Goal: Task Accomplishment & Management: Manage account settings

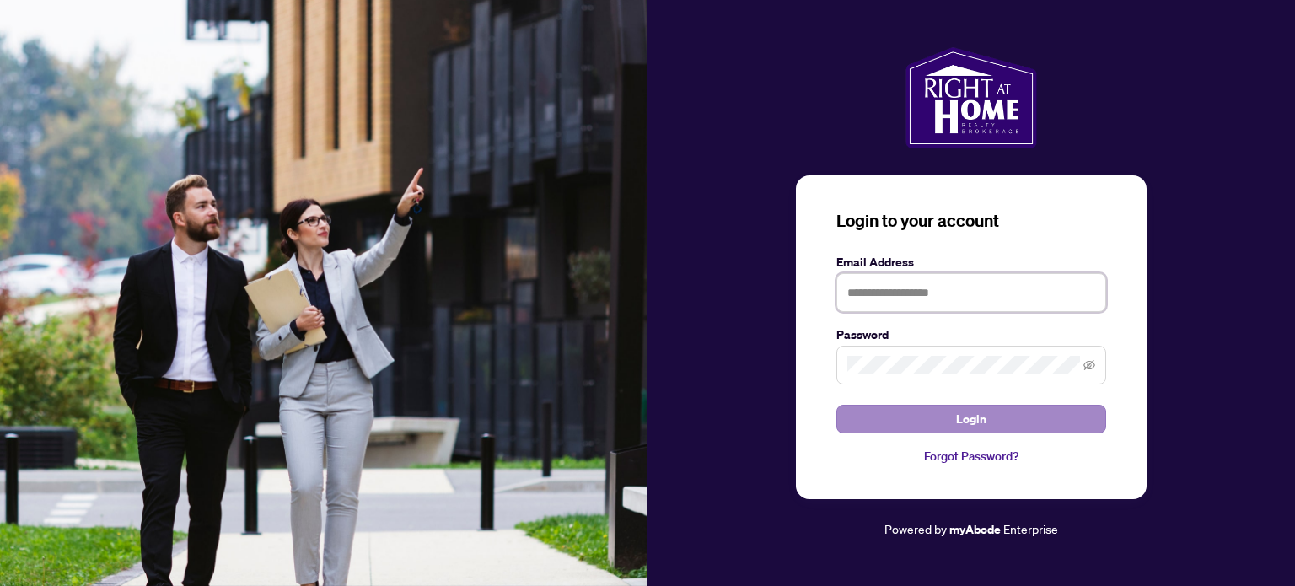
type input "**********"
click at [911, 418] on button "Login" at bounding box center [971, 419] width 270 height 29
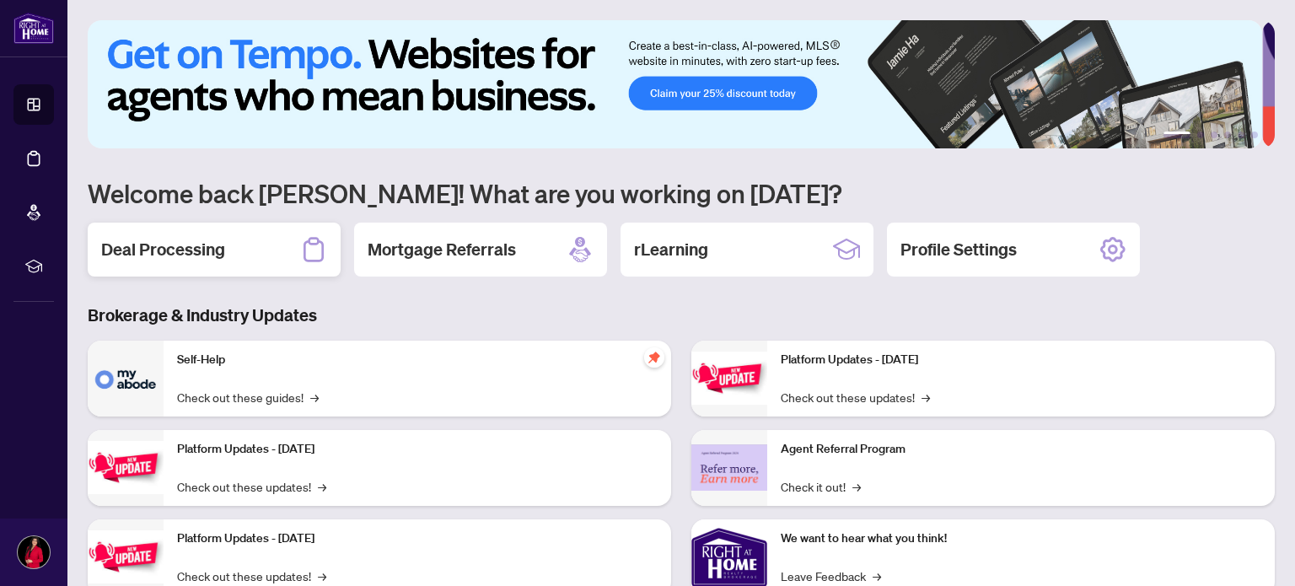
click at [173, 244] on h2 "Deal Processing" at bounding box center [163, 250] width 124 height 24
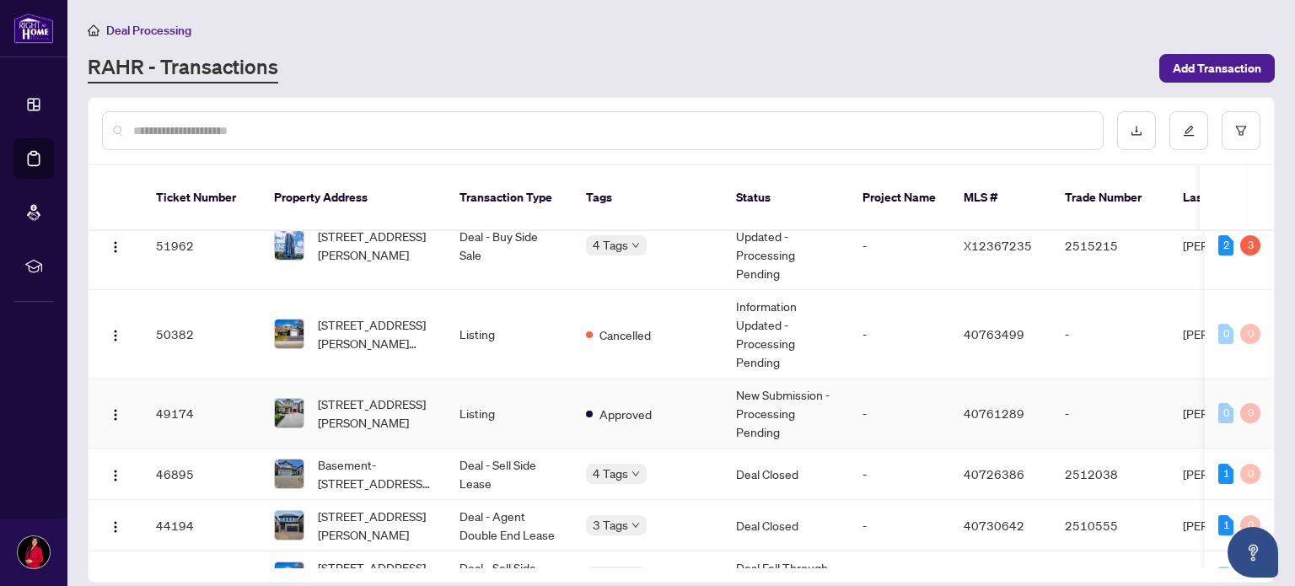
scroll to position [226, 0]
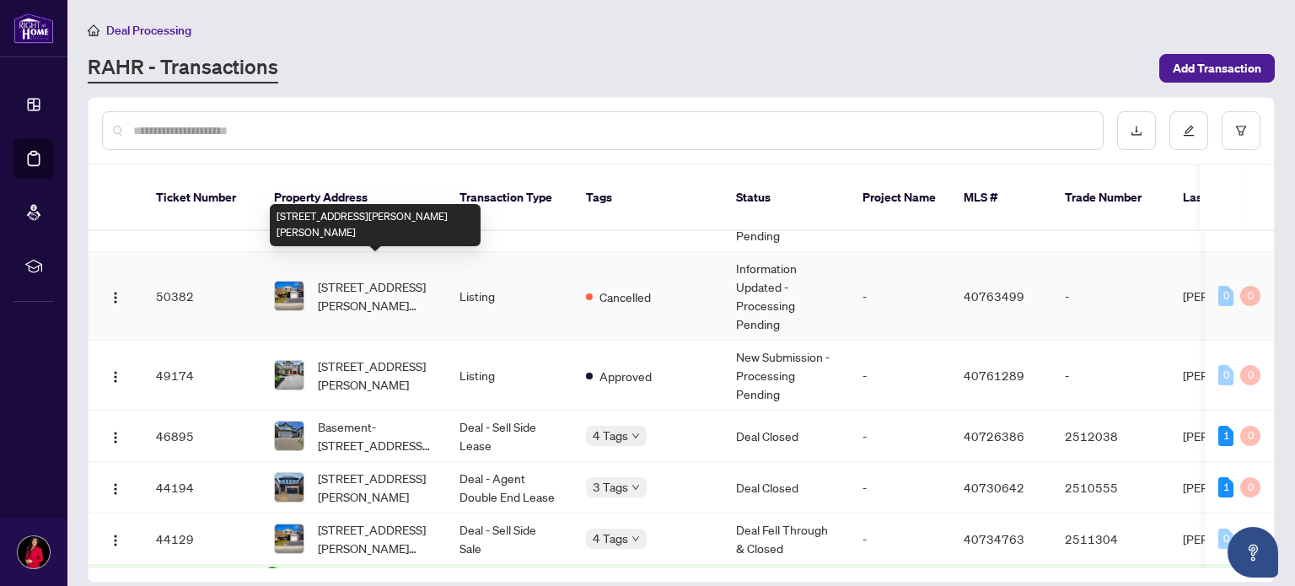
click at [366, 277] on span "[STREET_ADDRESS][PERSON_NAME][PERSON_NAME]" at bounding box center [375, 295] width 115 height 37
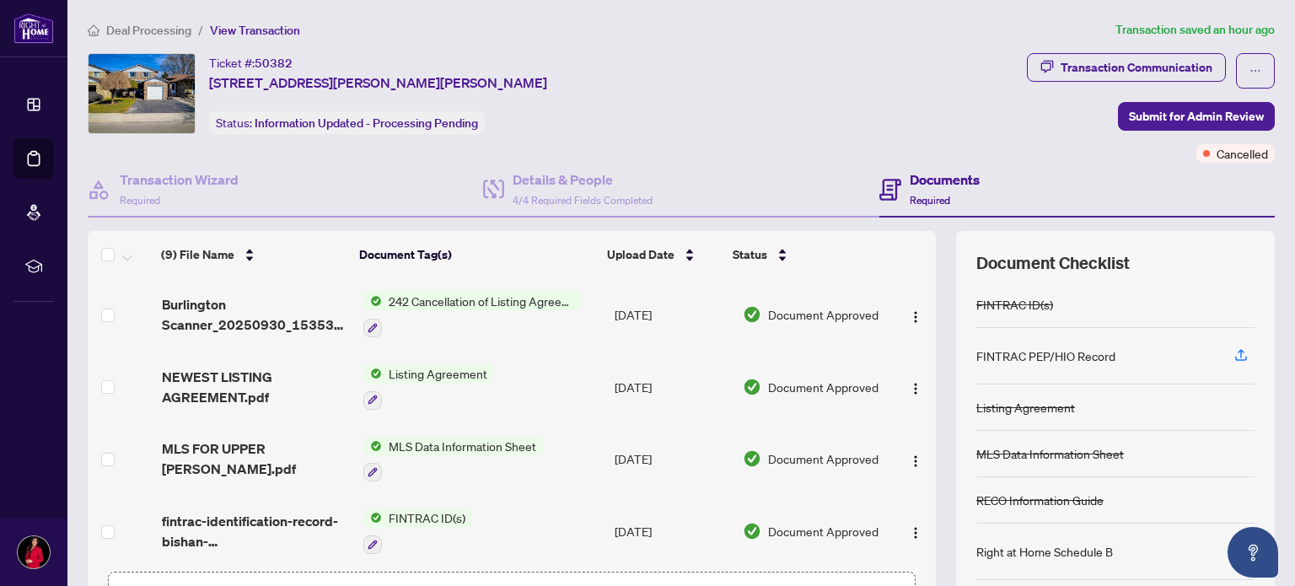
click at [431, 301] on span "242 Cancellation of Listing Agreement - Authority to Offer for Sale" at bounding box center [482, 301] width 200 height 19
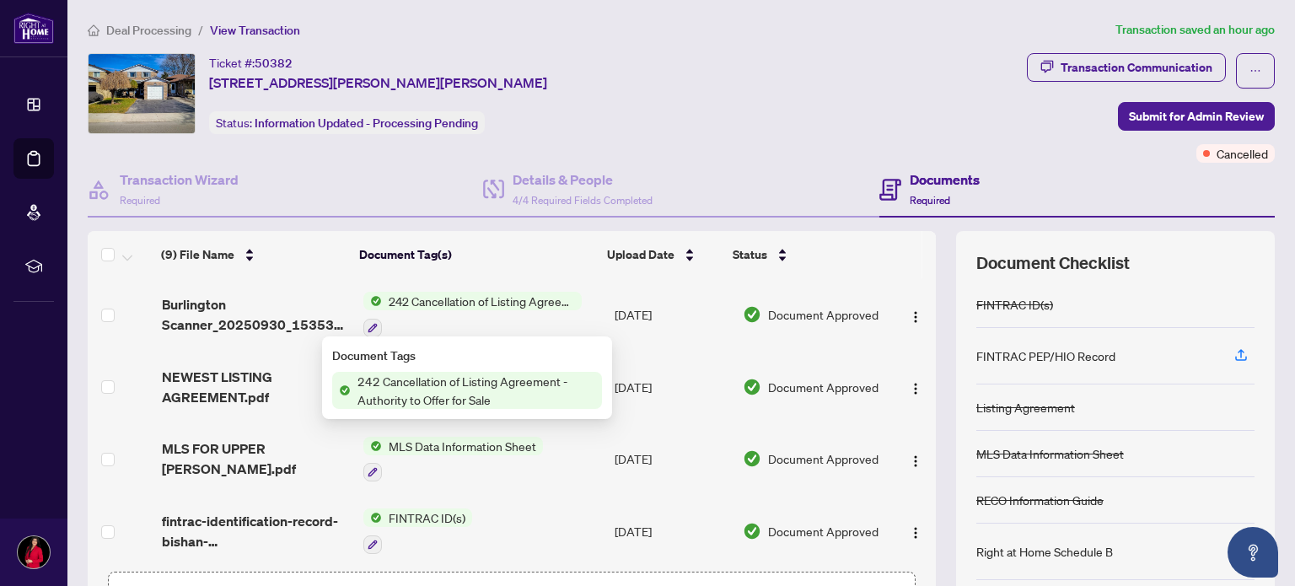
click at [431, 301] on span "242 Cancellation of Listing Agreement - Authority to Offer for Sale" at bounding box center [482, 301] width 200 height 19
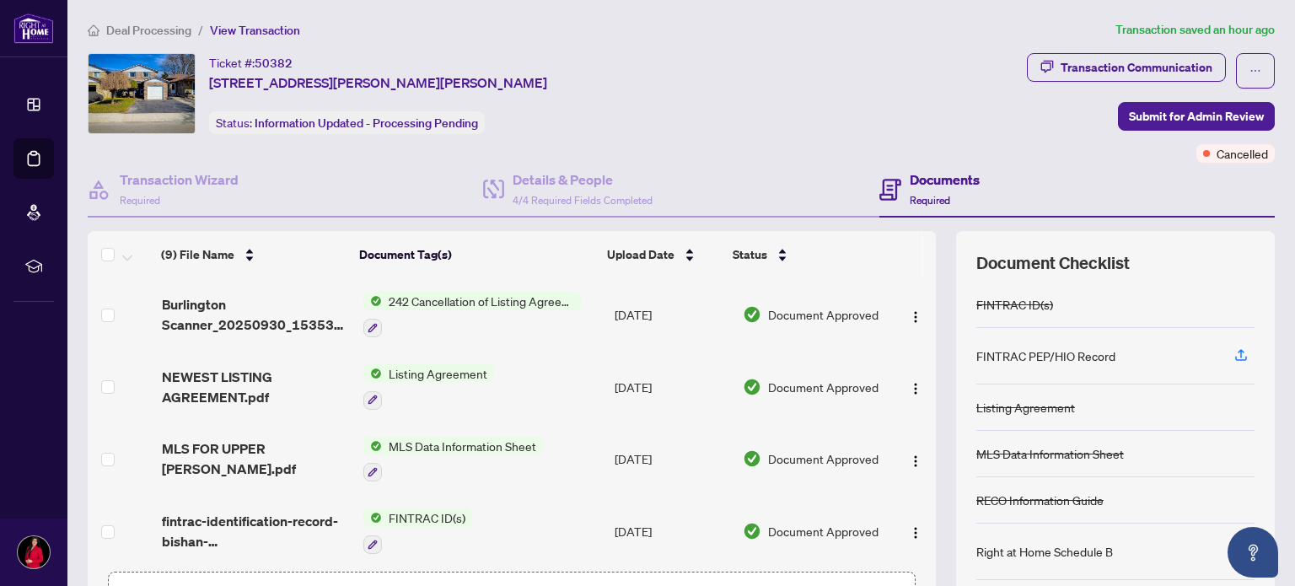
click at [431, 301] on span "242 Cancellation of Listing Agreement - Authority to Offer for Sale" at bounding box center [482, 301] width 200 height 19
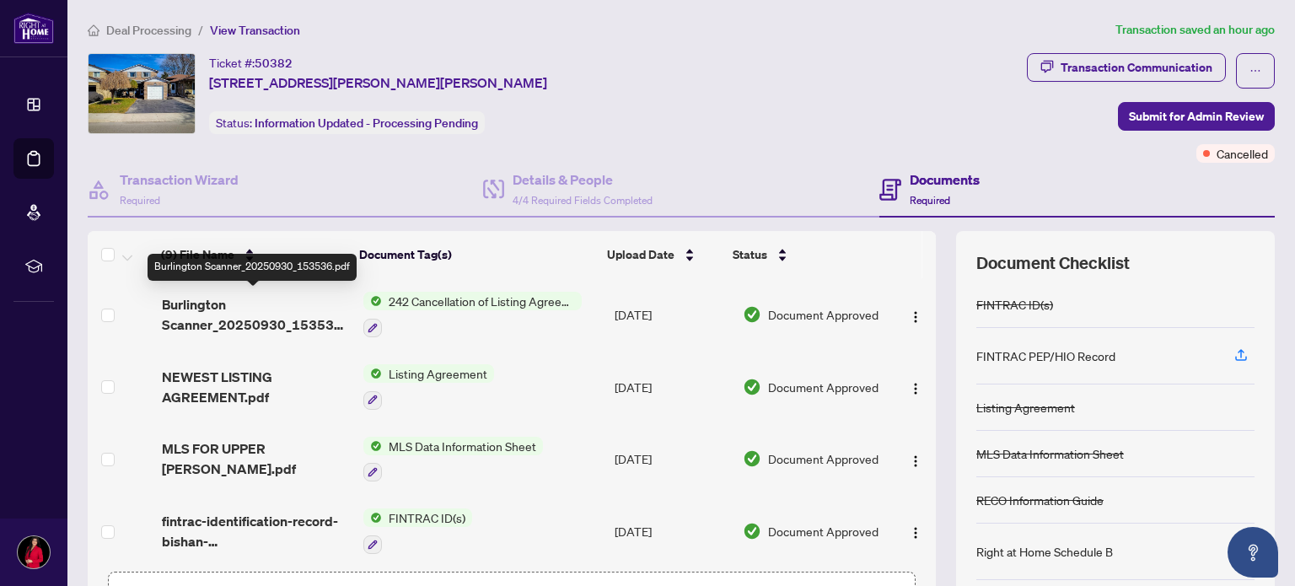
click at [277, 318] on span "Burlington Scanner_20250930_153536.pdf" at bounding box center [256, 314] width 188 height 40
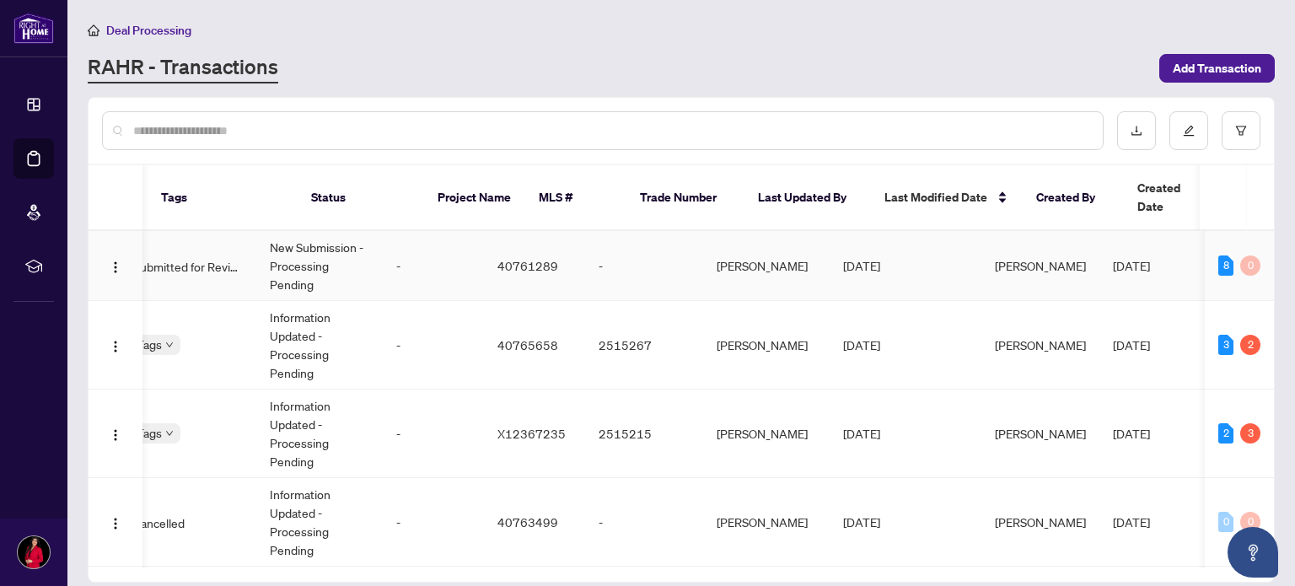
scroll to position [0, 466]
